Goal: Find specific page/section: Find specific page/section

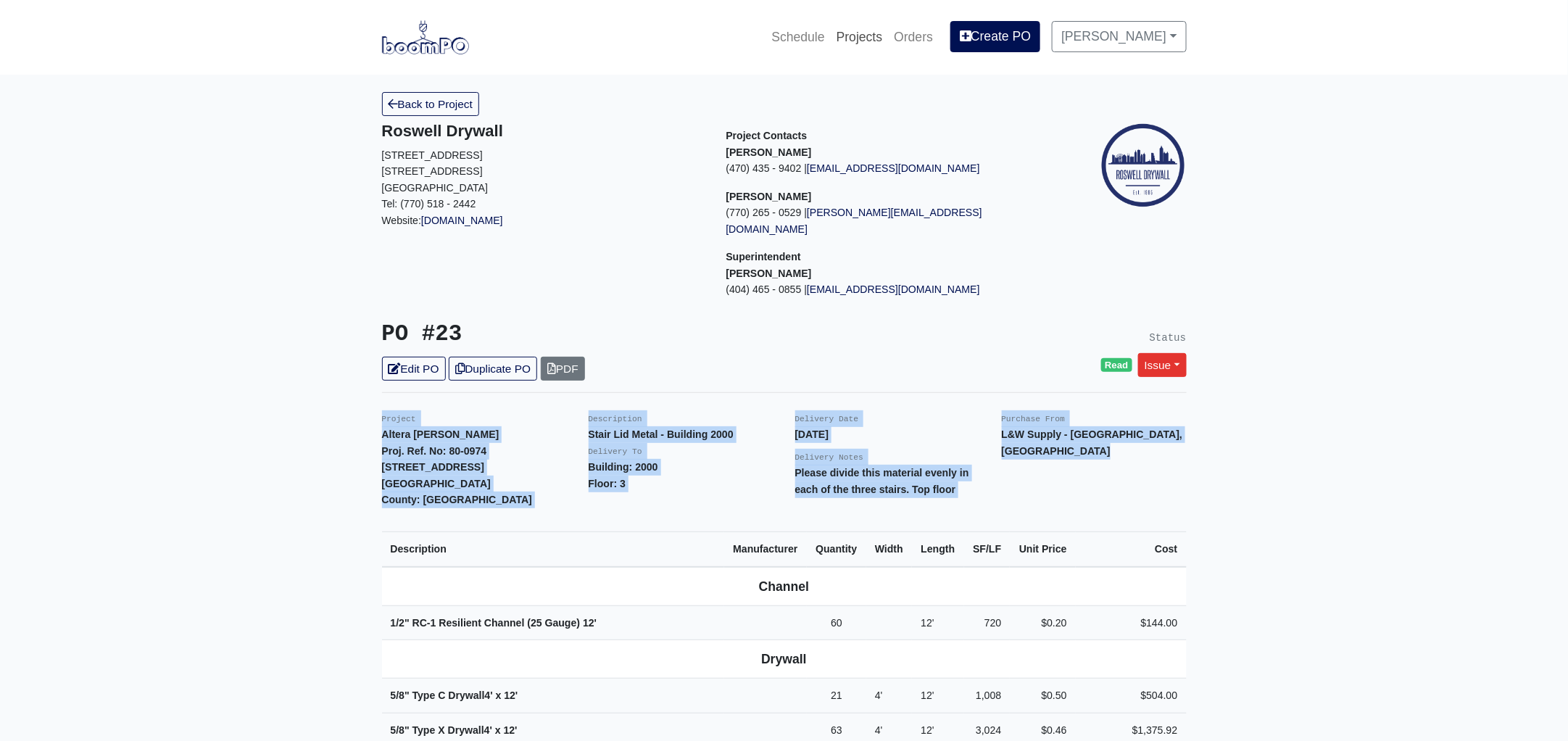
click at [880, 38] on link "Projects" at bounding box center [859, 36] width 58 height 32
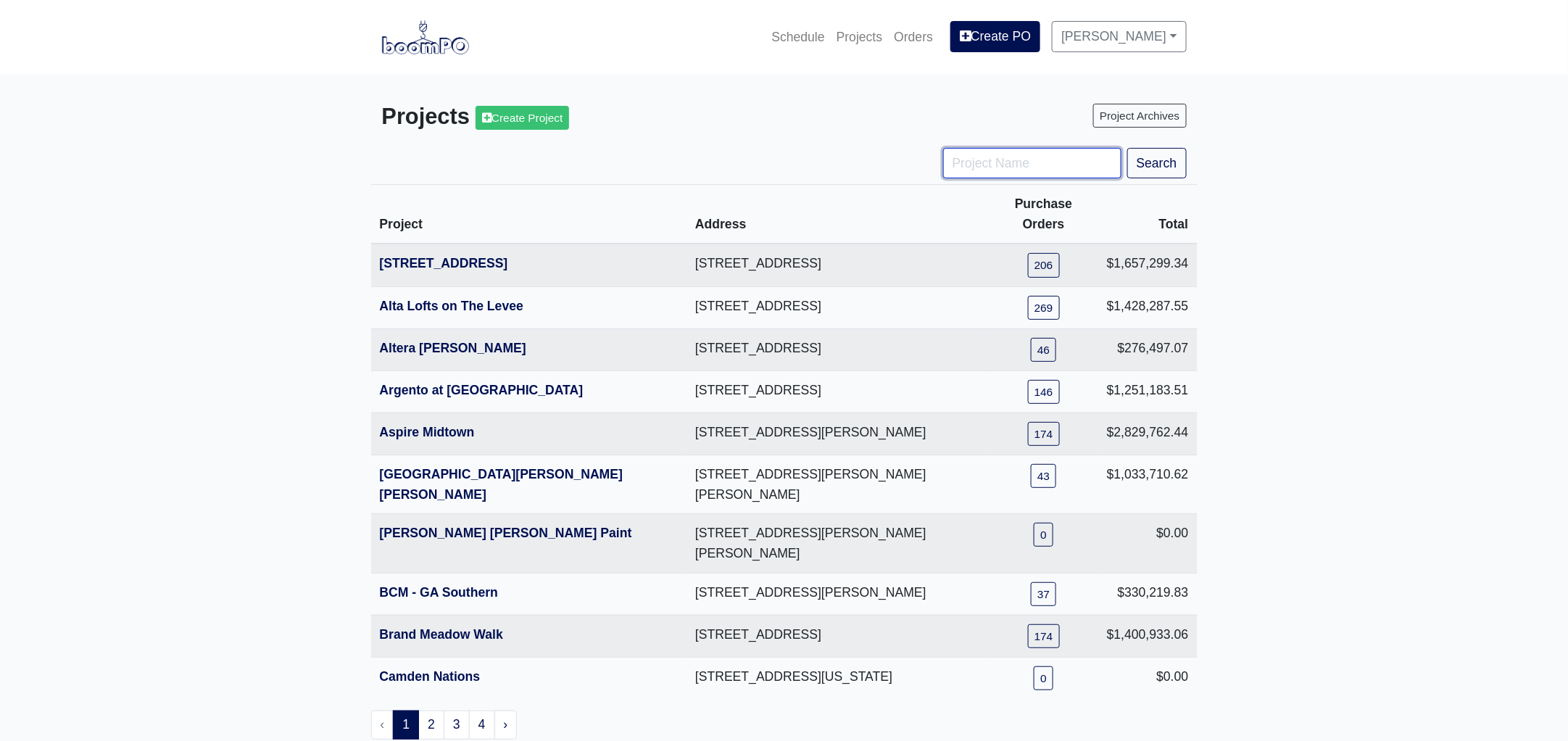
click at [977, 168] on input "Project Name" at bounding box center [1032, 162] width 178 height 30
type input "hub"
click at [1127, 148] on button "Search" at bounding box center [1157, 162] width 59 height 30
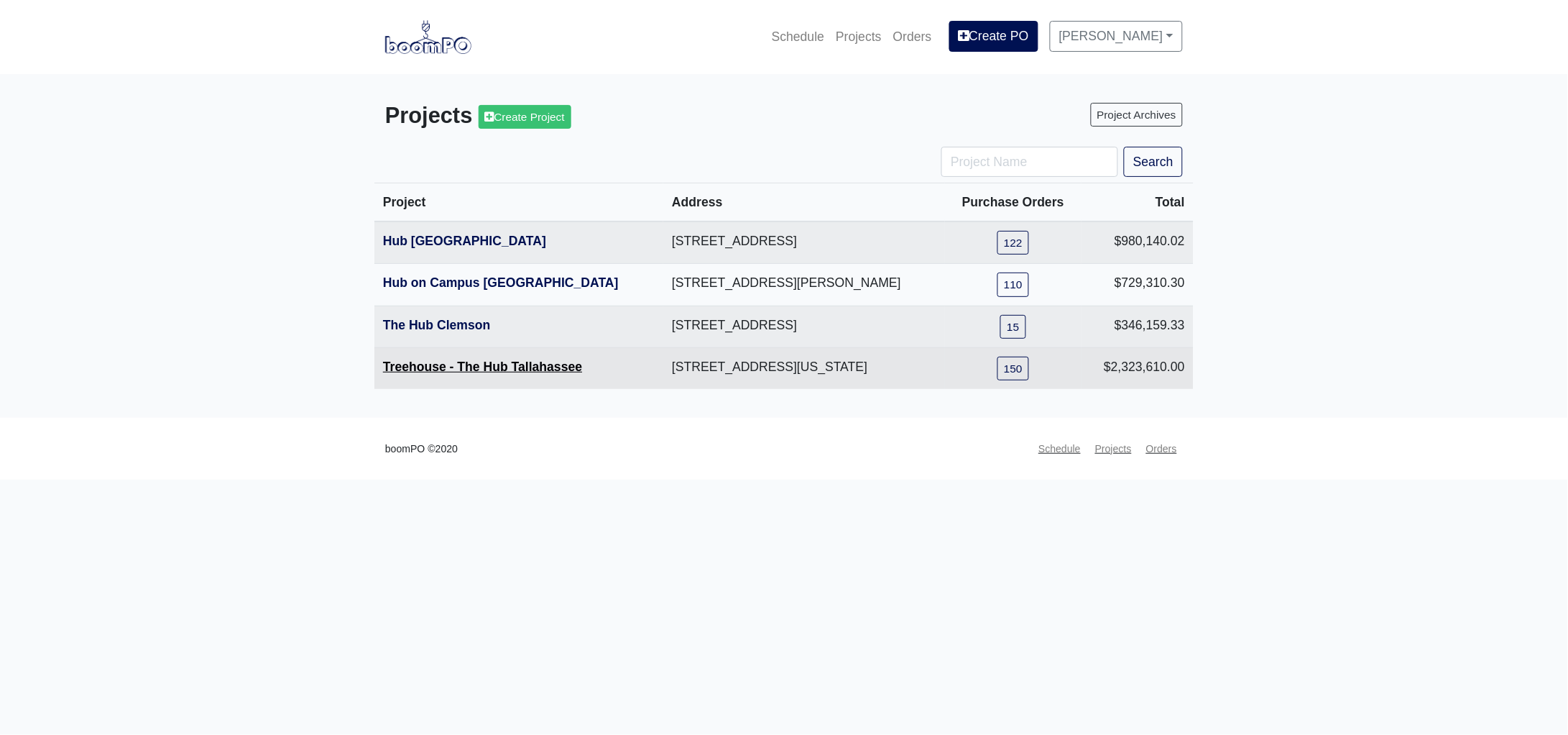
click at [458, 368] on link "Treehouse - The Hub Tallahassee" at bounding box center [482, 367] width 199 height 15
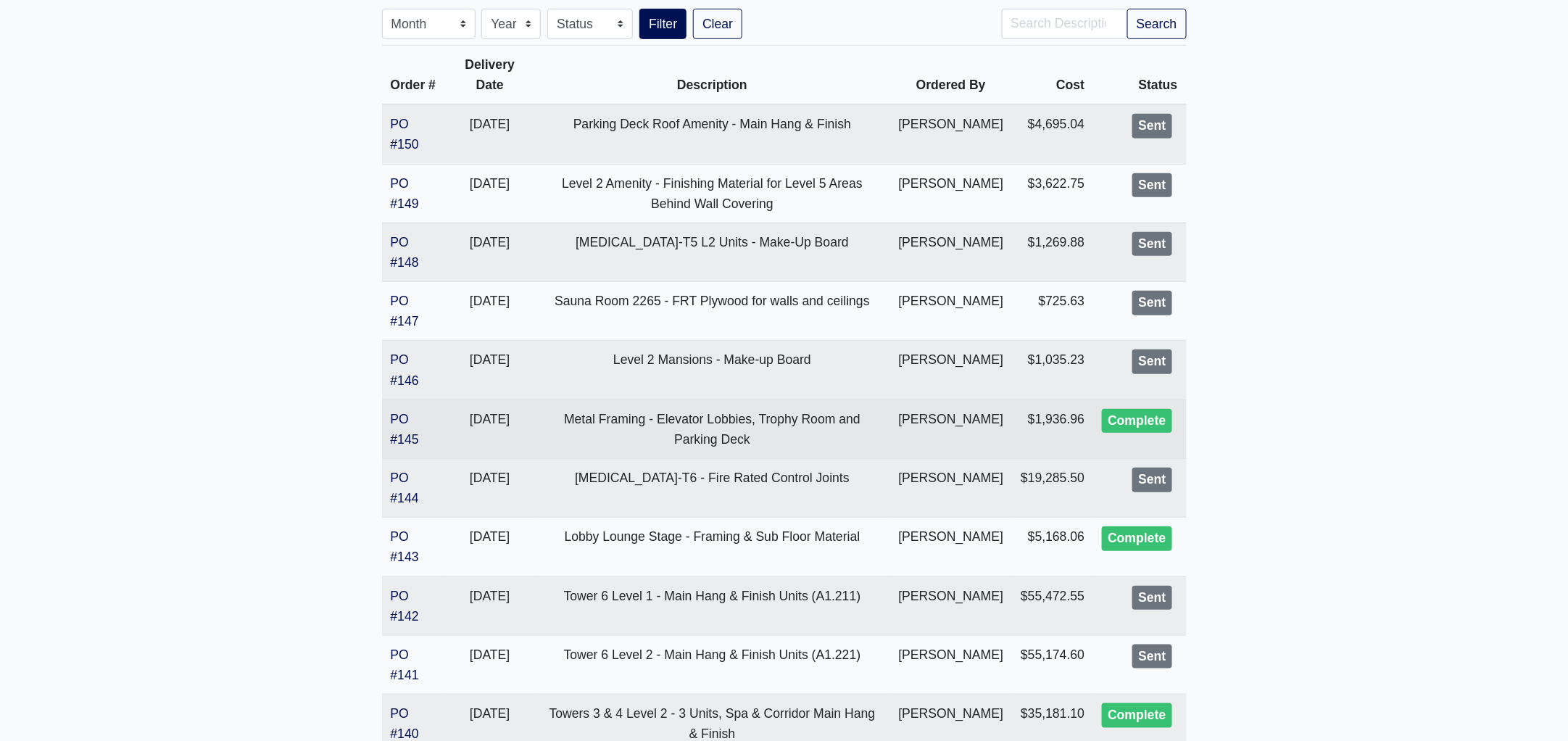
scroll to position [362, 0]
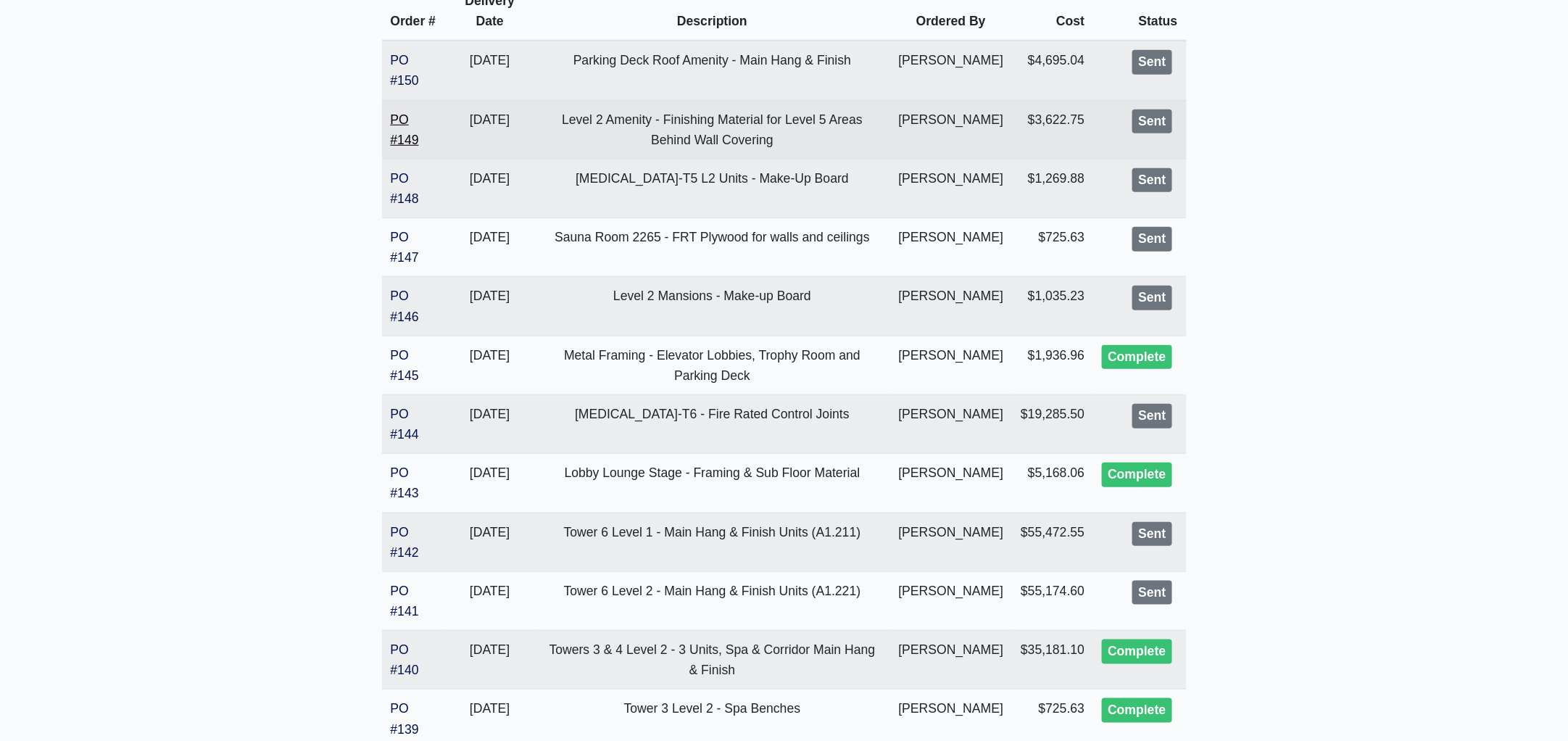
click at [398, 148] on link "PO #149" at bounding box center [404, 129] width 29 height 35
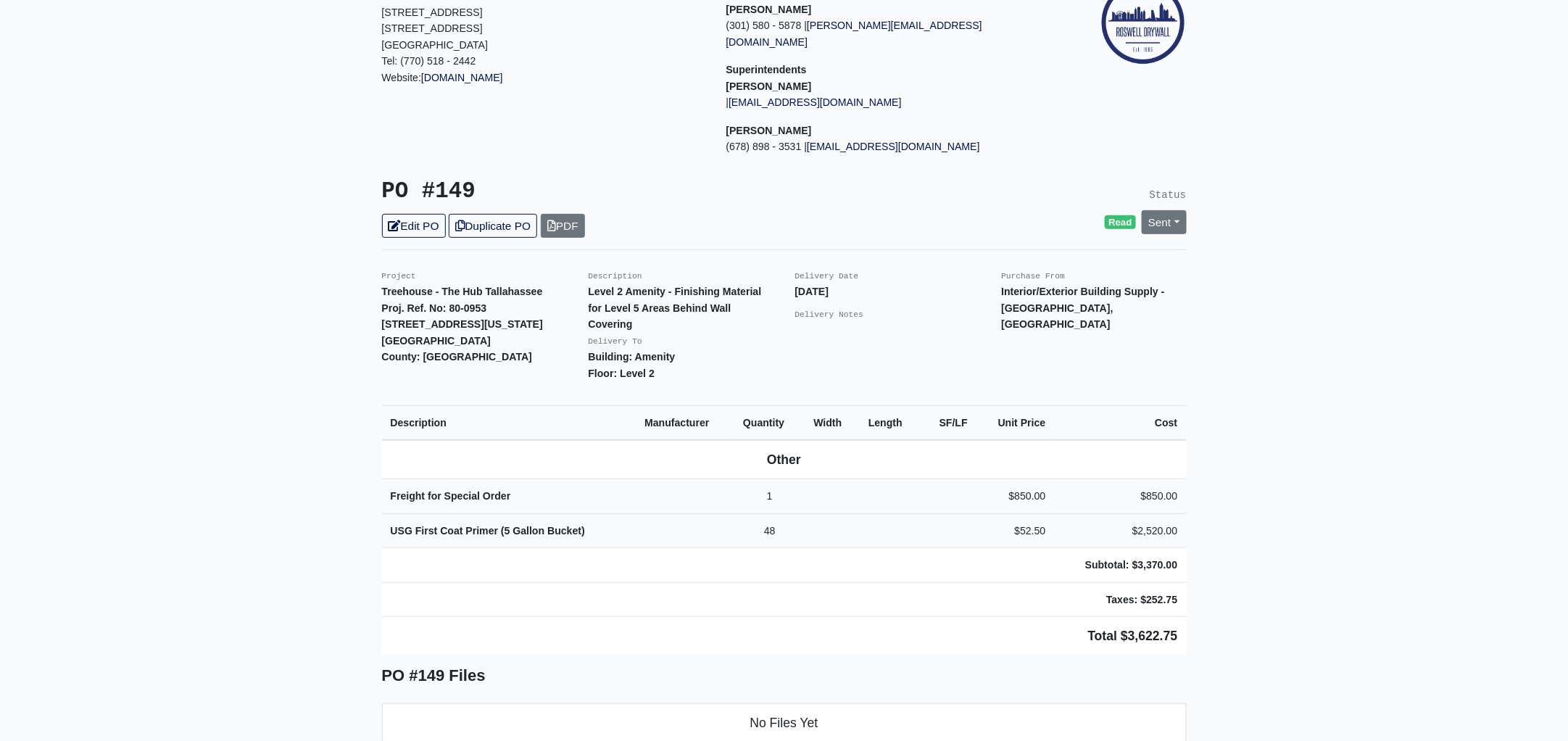
scroll to position [362, 0]
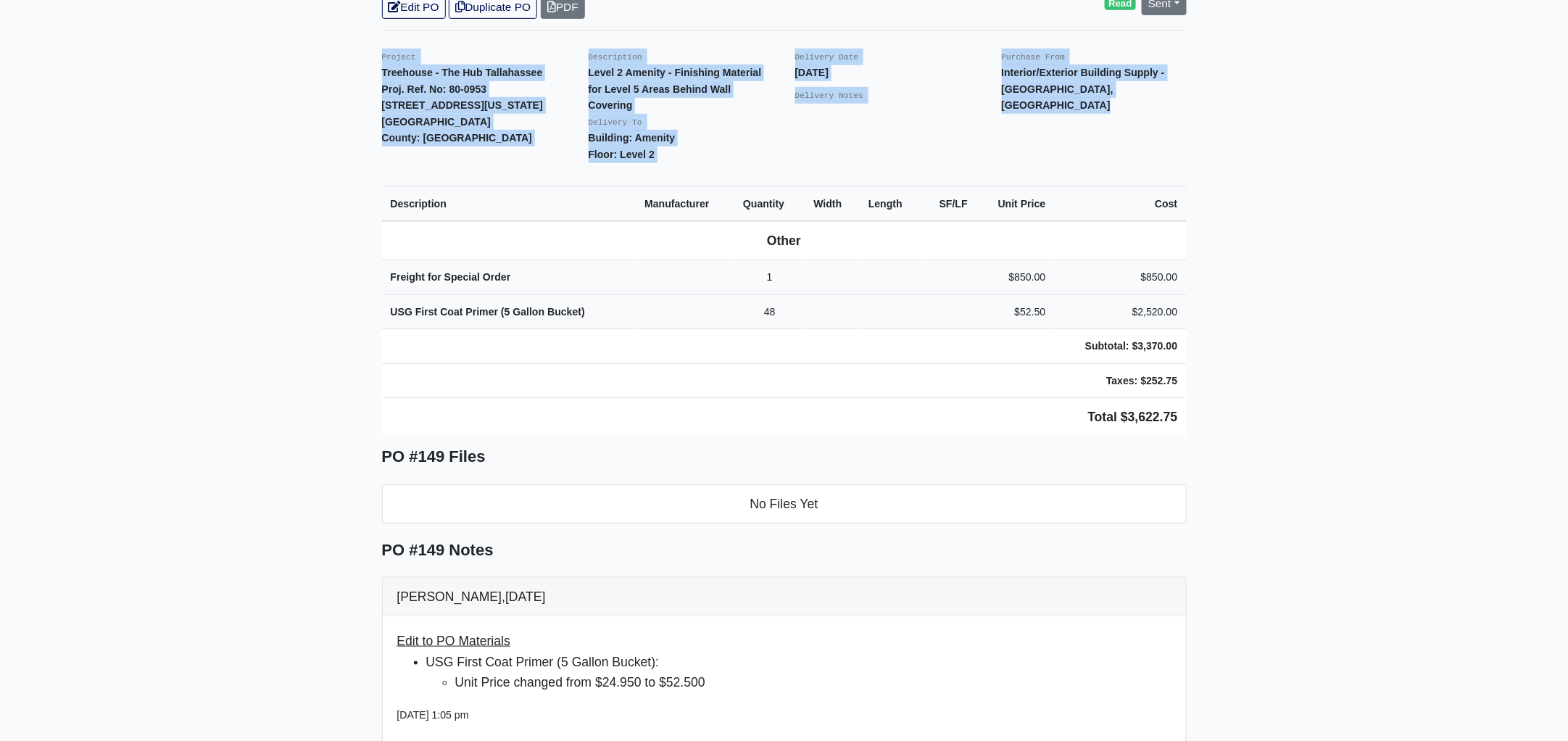
drag, startPoint x: 376, startPoint y: 39, endPoint x: 1247, endPoint y: 346, distance: 923.5
click at [1247, 346] on main "Back to Project Roswell Drywall [STREET_ADDRESS] Tel: (770) 518 - 2442 Website:…" at bounding box center [784, 440] width 1568 height 1454
copy div "Project Treehouse - The Hub Tallahassee Proj. Ref. No: 80-0953 [STREET_ADDRESS]…"
